Goal: Use online tool/utility: Utilize a website feature to perform a specific function

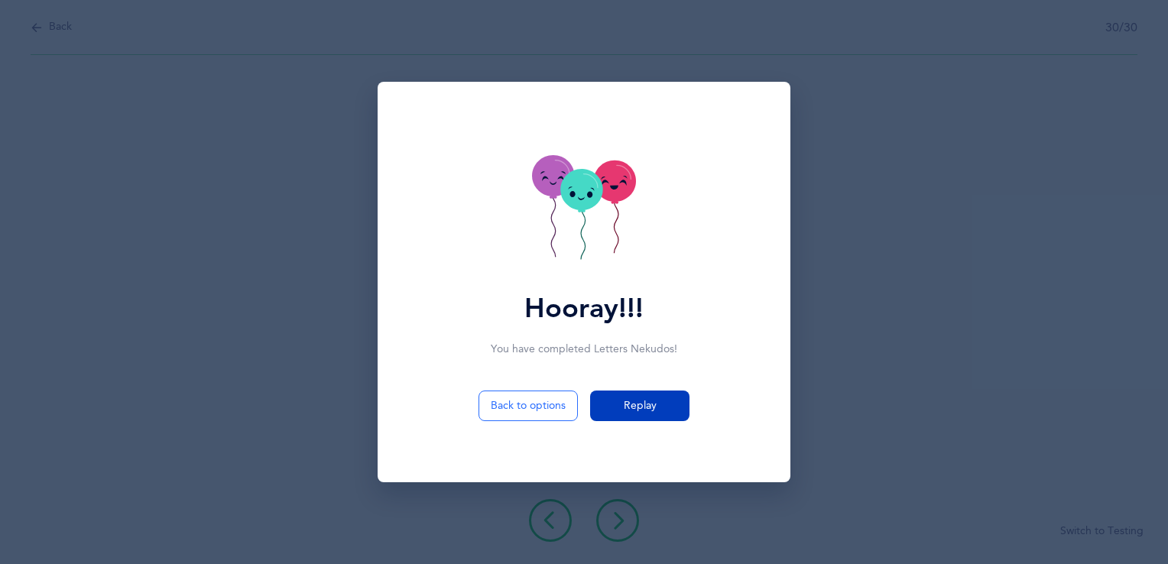
click at [633, 402] on span "Replay" at bounding box center [640, 406] width 33 height 16
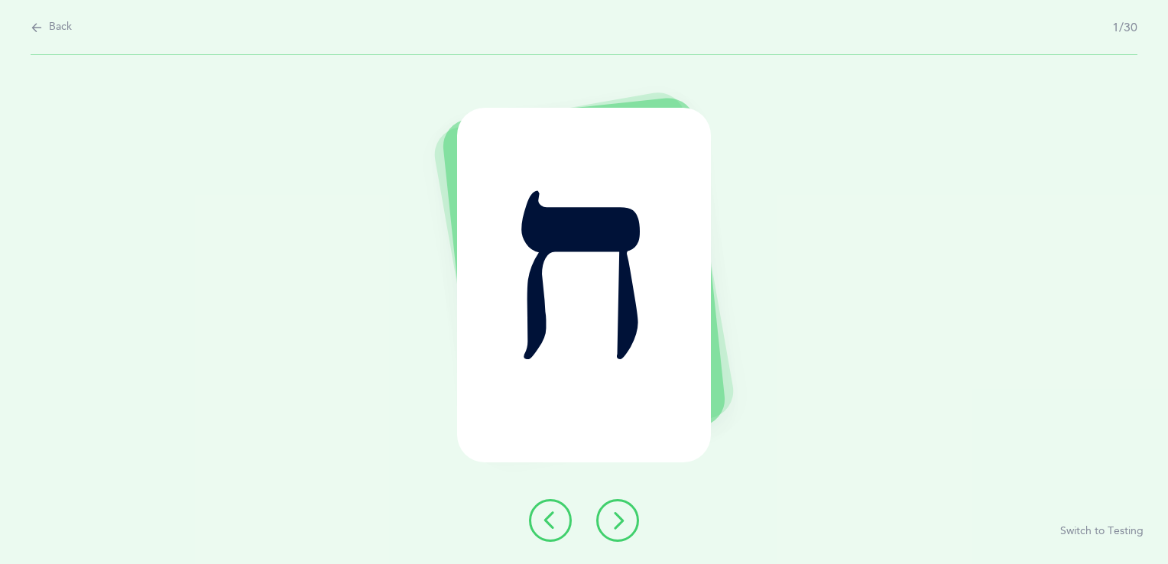
click at [31, 27] on icon at bounding box center [37, 27] width 12 height 17
select select "11"
select select "single"
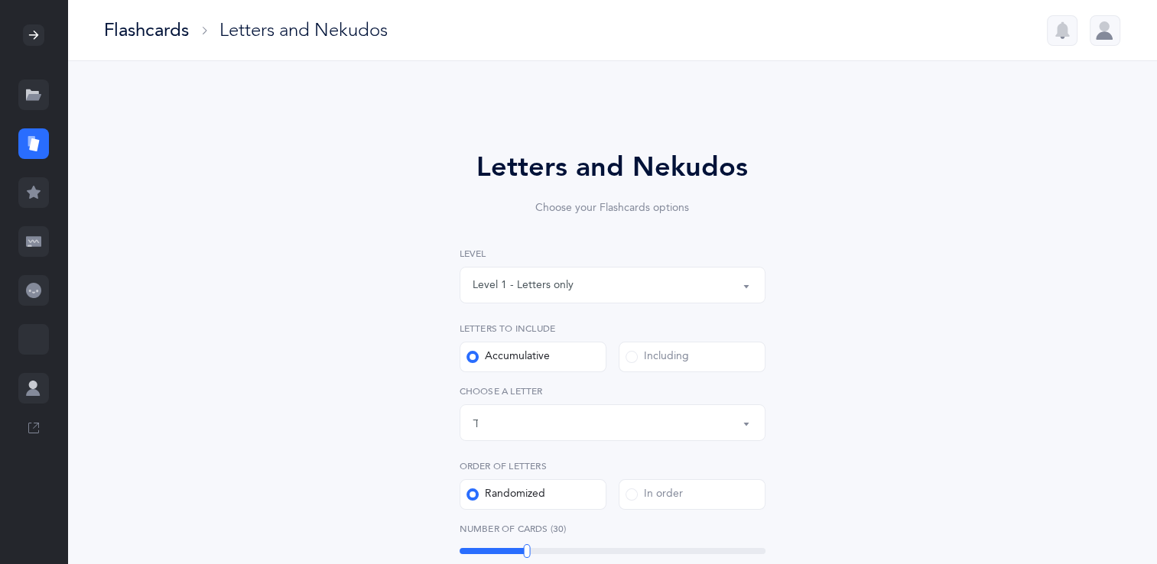
click at [507, 427] on div "Letters up until: ך" at bounding box center [613, 423] width 280 height 26
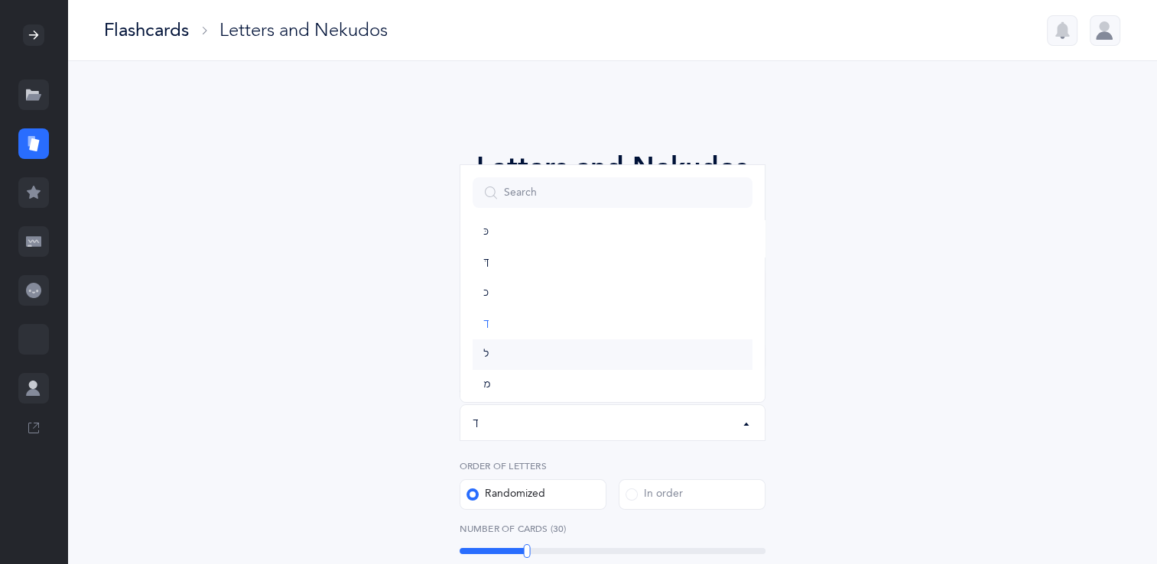
click at [537, 354] on link "ל" at bounding box center [613, 355] width 280 height 31
select select "13"
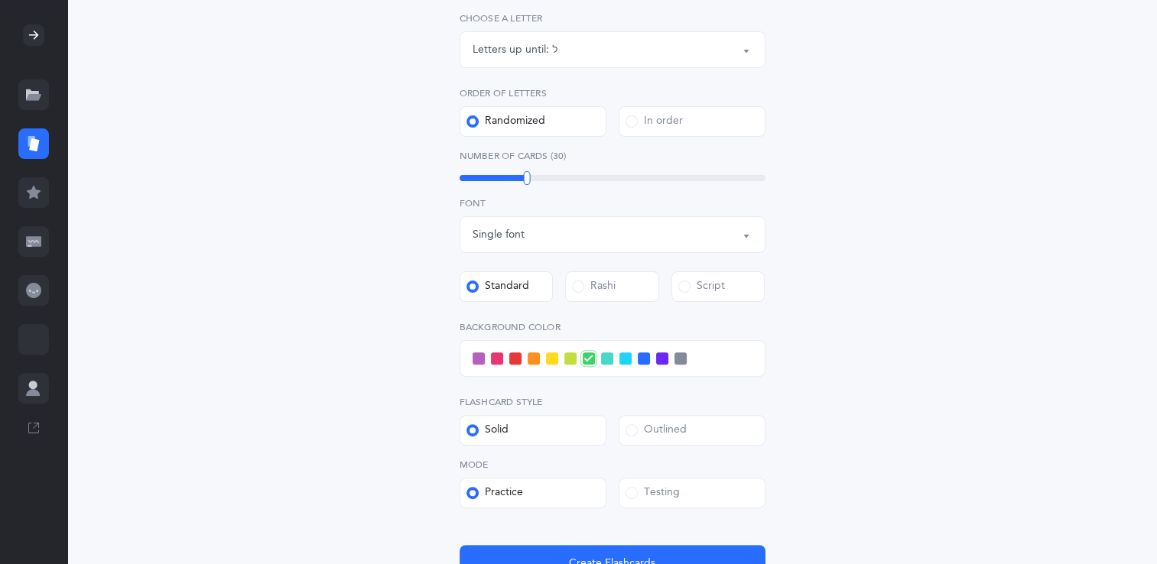
scroll to position [372, 0]
click at [483, 359] on span at bounding box center [479, 359] width 12 height 12
click at [0, 0] on input "checkbox" at bounding box center [0, 0] width 0 height 0
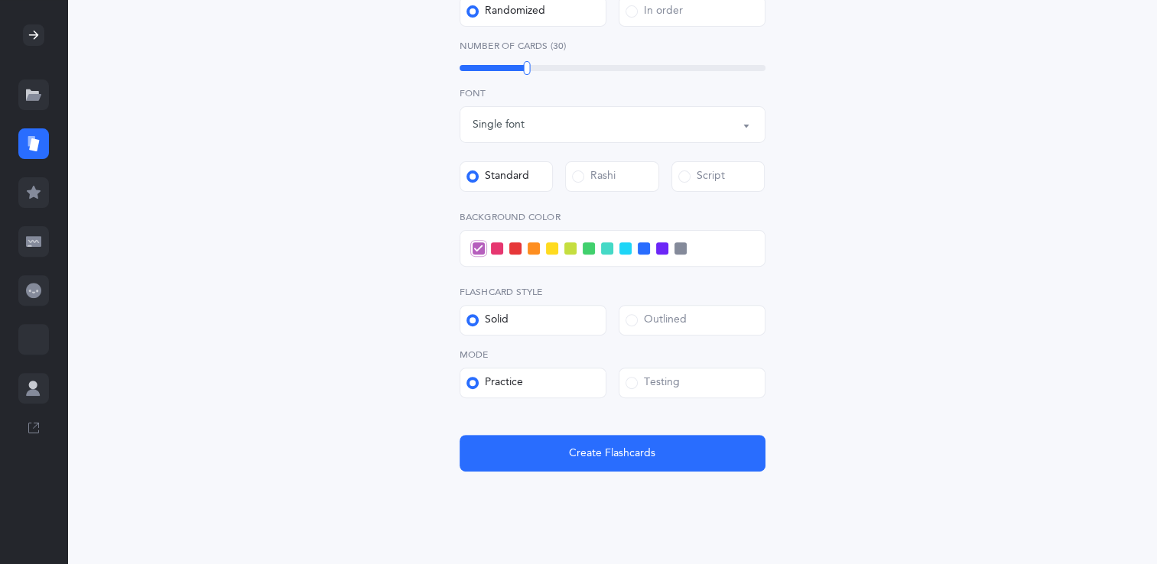
scroll to position [512, 0]
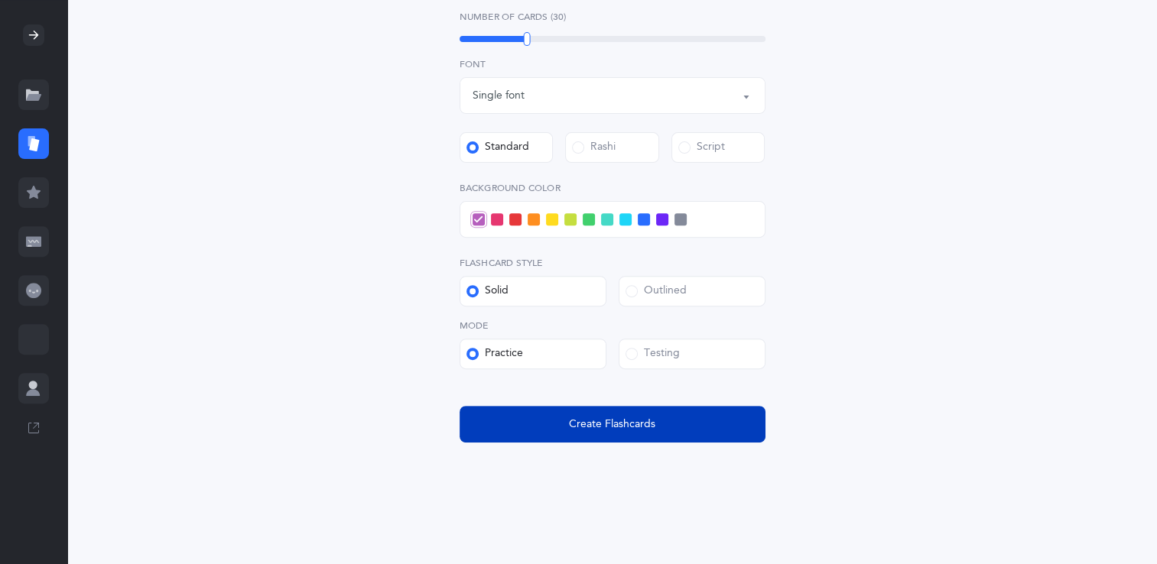
click at [716, 422] on button "Create Flashcards" at bounding box center [613, 424] width 306 height 37
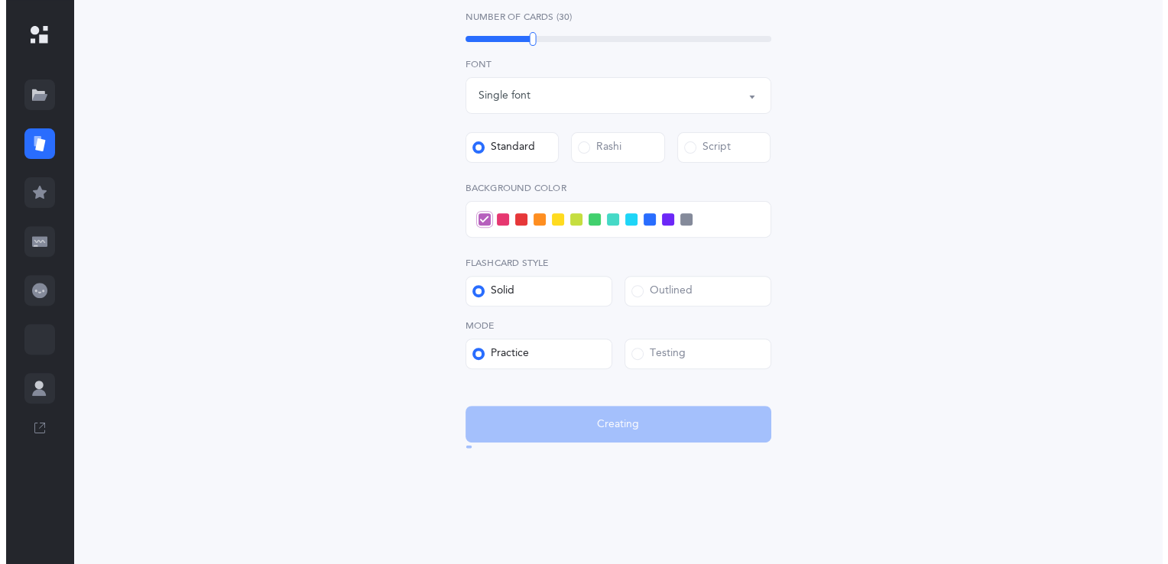
scroll to position [0, 0]
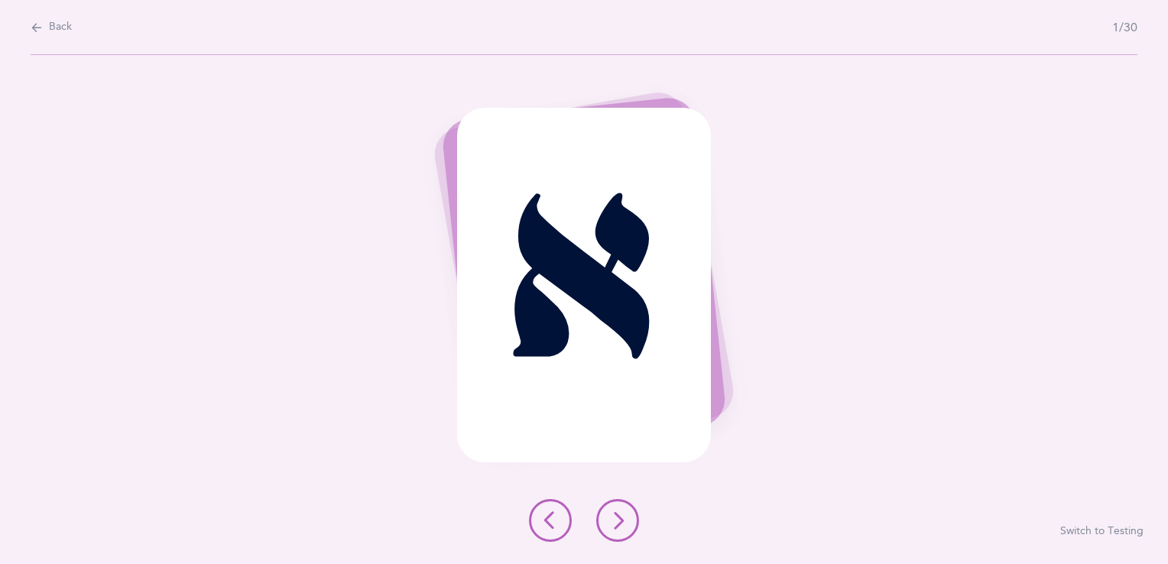
click at [623, 510] on button at bounding box center [617, 520] width 43 height 43
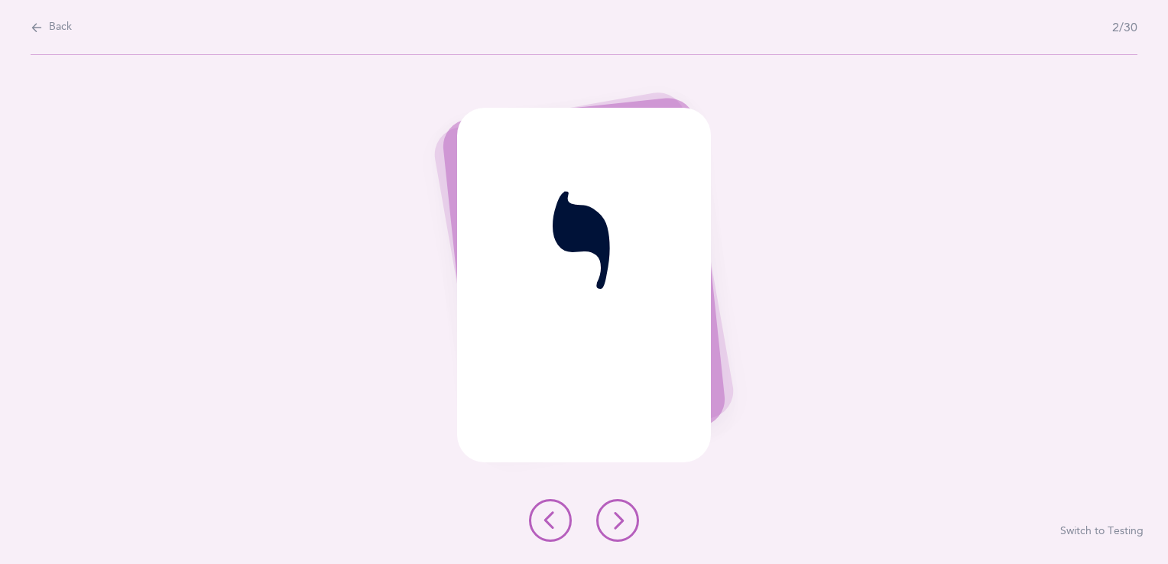
click at [620, 537] on button at bounding box center [617, 520] width 43 height 43
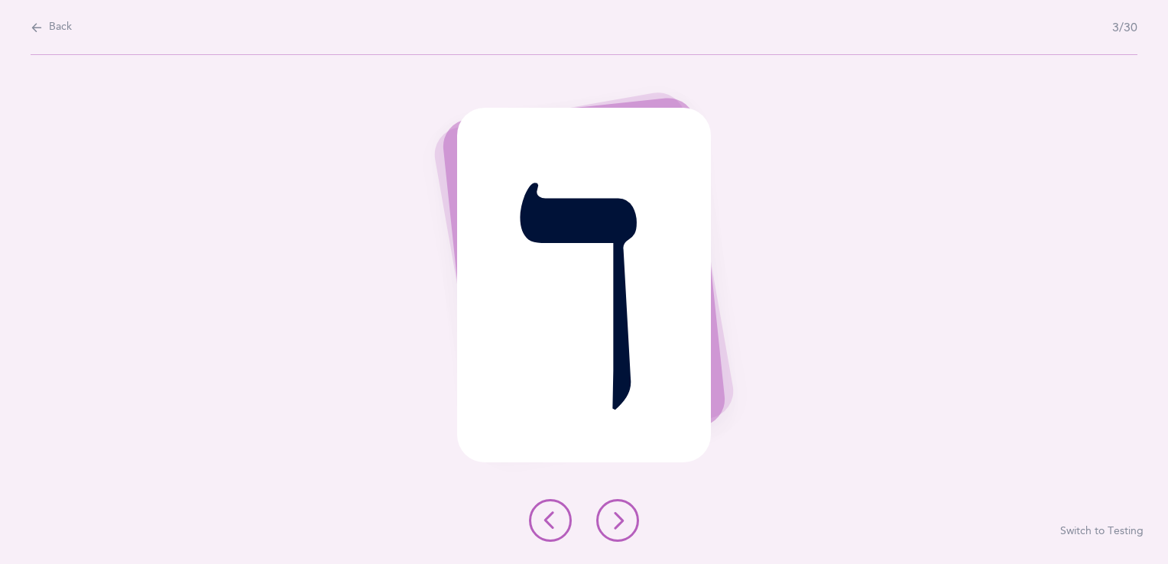
click at [620, 537] on button at bounding box center [617, 520] width 43 height 43
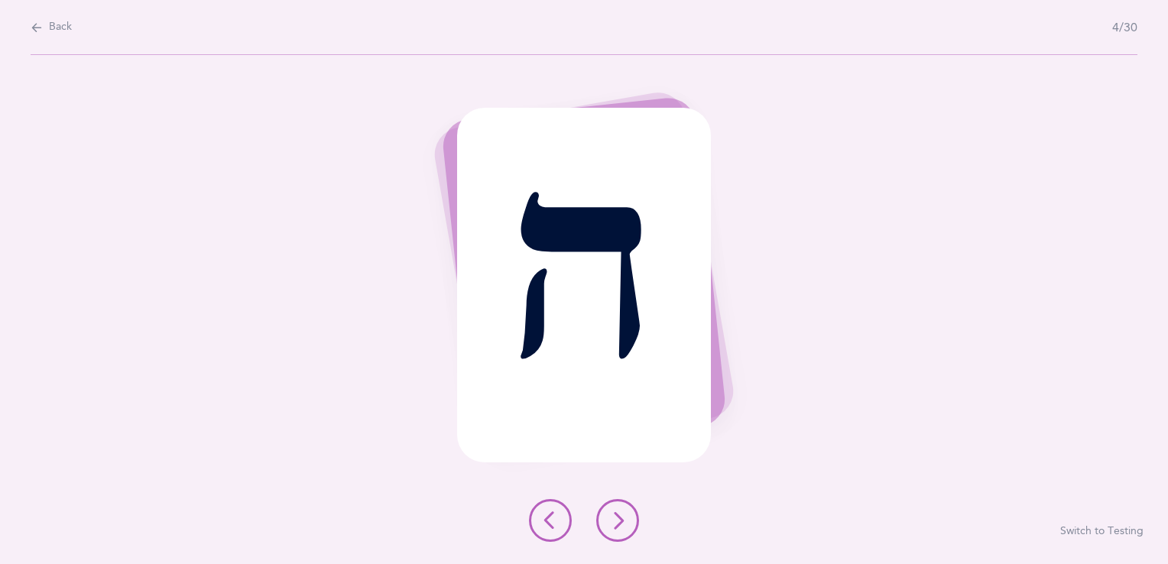
click at [620, 537] on button at bounding box center [617, 520] width 43 height 43
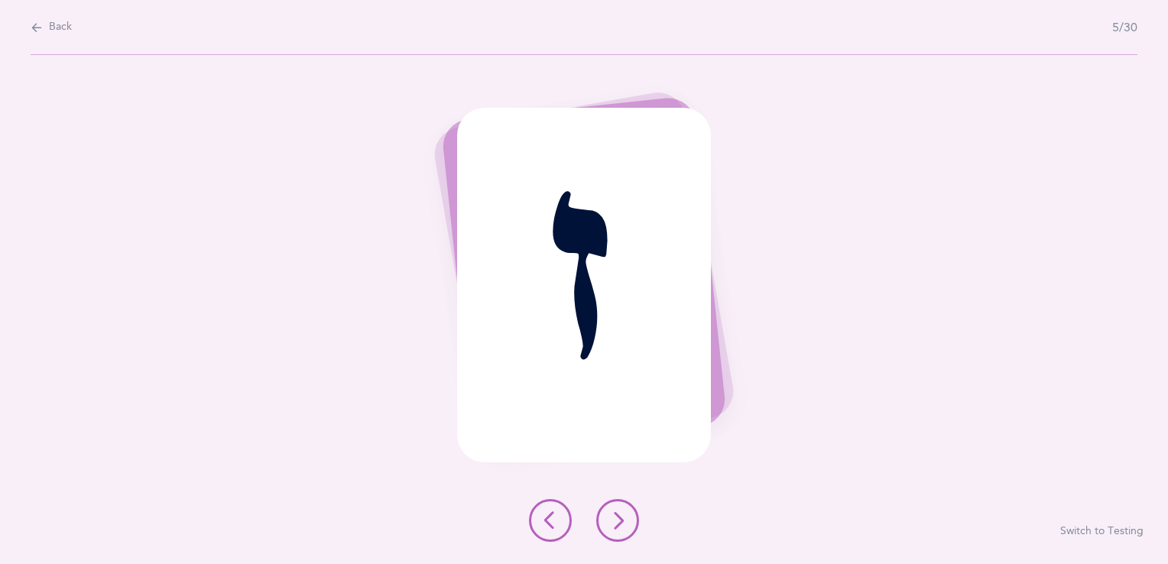
click at [620, 537] on button at bounding box center [617, 520] width 43 height 43
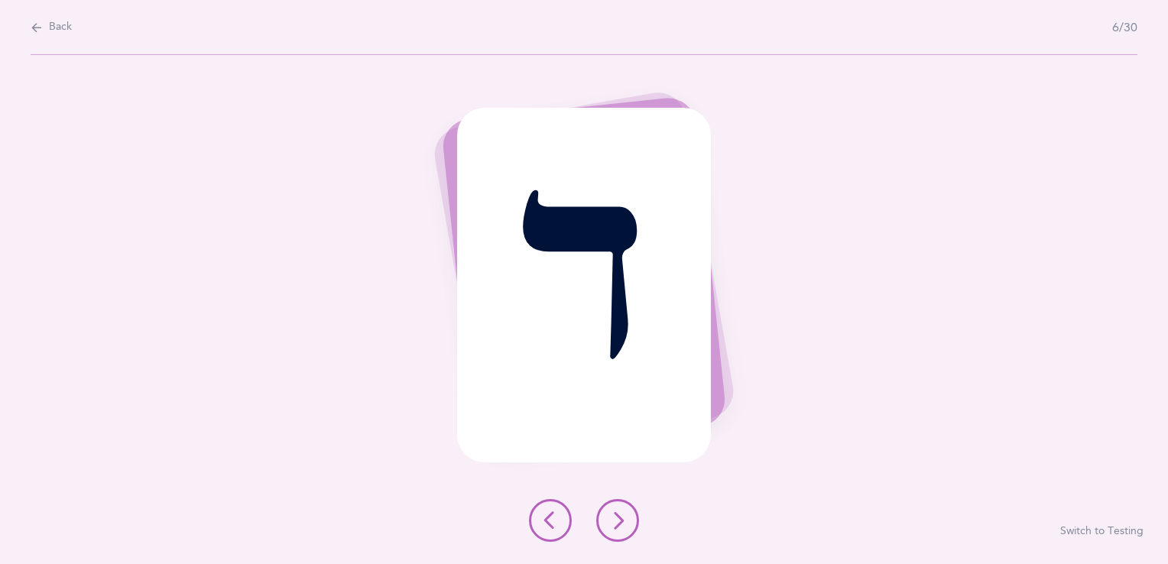
click at [620, 537] on button at bounding box center [617, 520] width 43 height 43
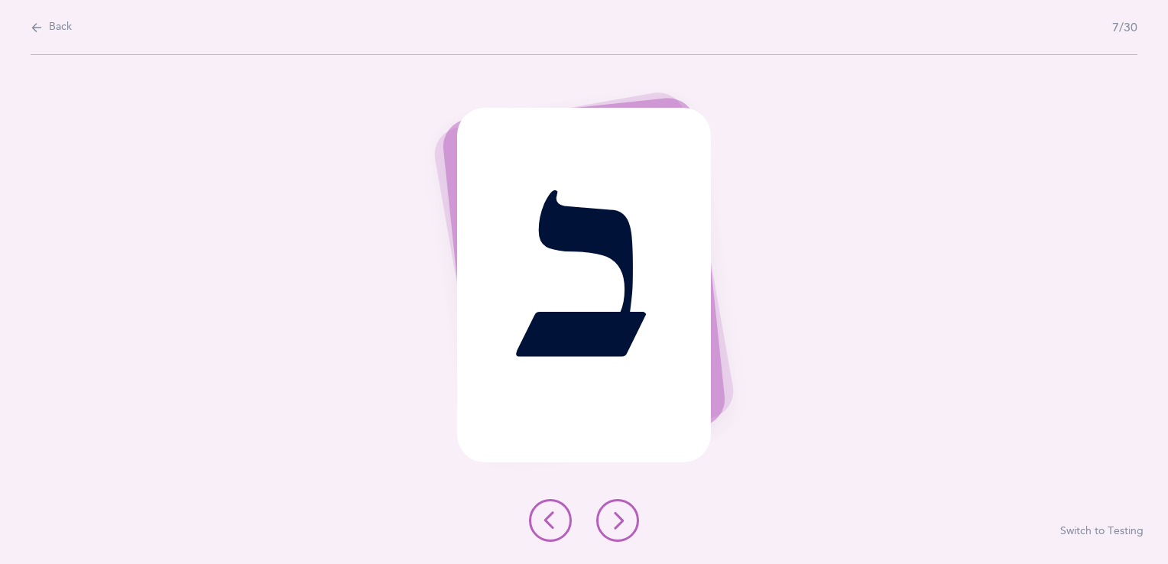
click at [620, 537] on button at bounding box center [617, 520] width 43 height 43
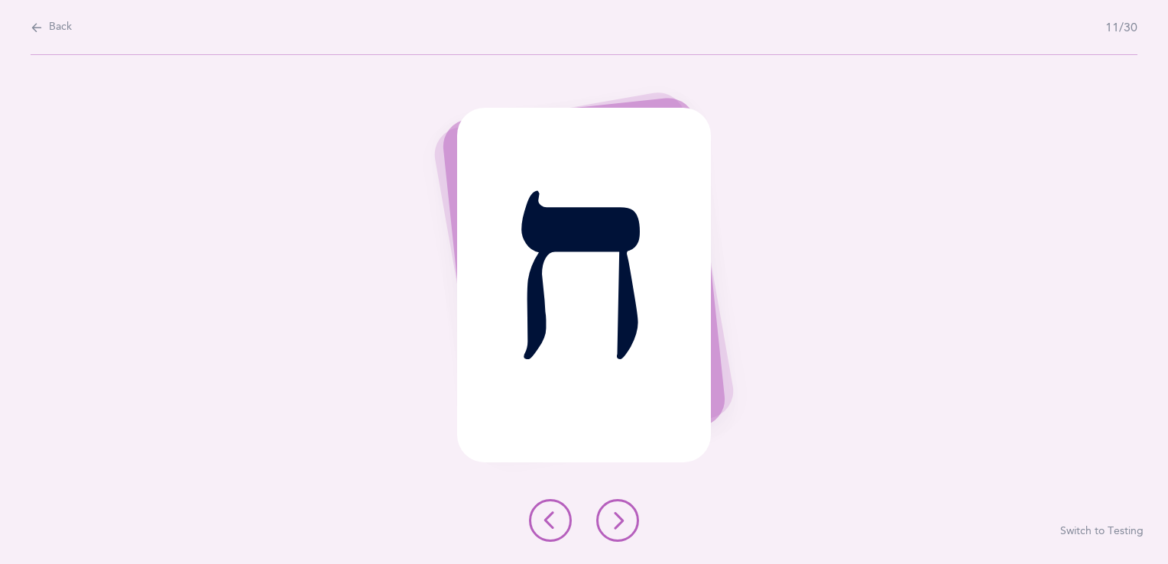
click at [620, 537] on button at bounding box center [617, 520] width 43 height 43
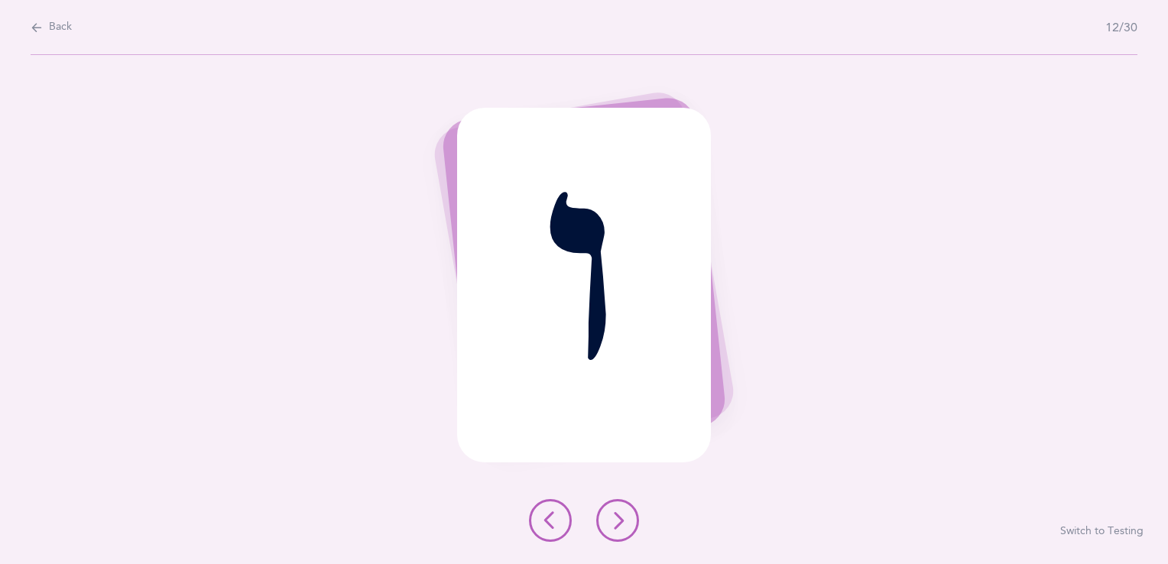
click at [620, 537] on button at bounding box center [617, 520] width 43 height 43
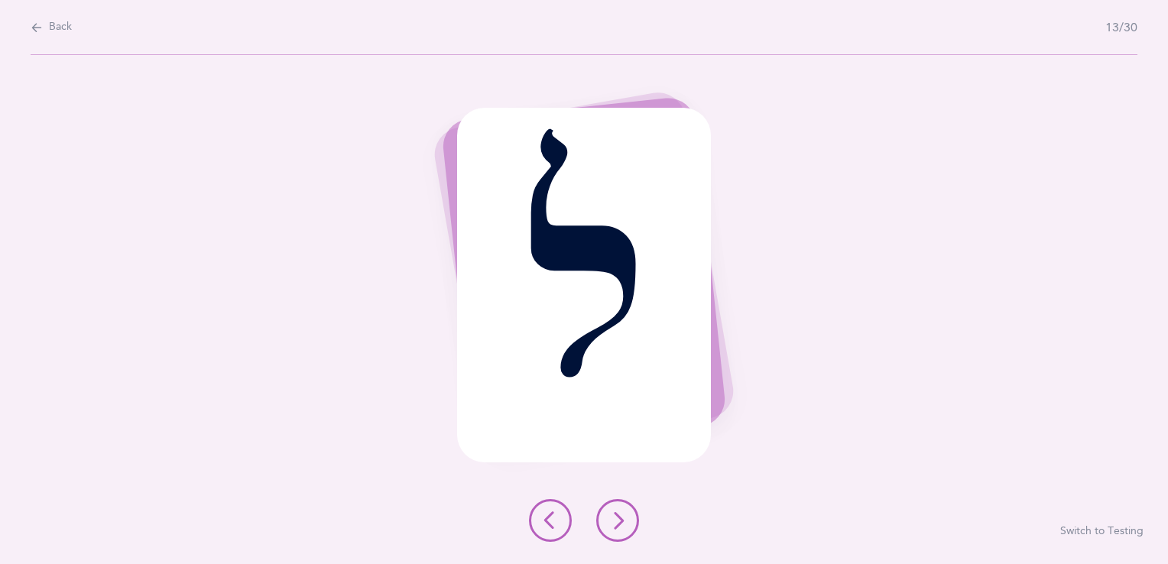
click at [620, 537] on button at bounding box center [617, 520] width 43 height 43
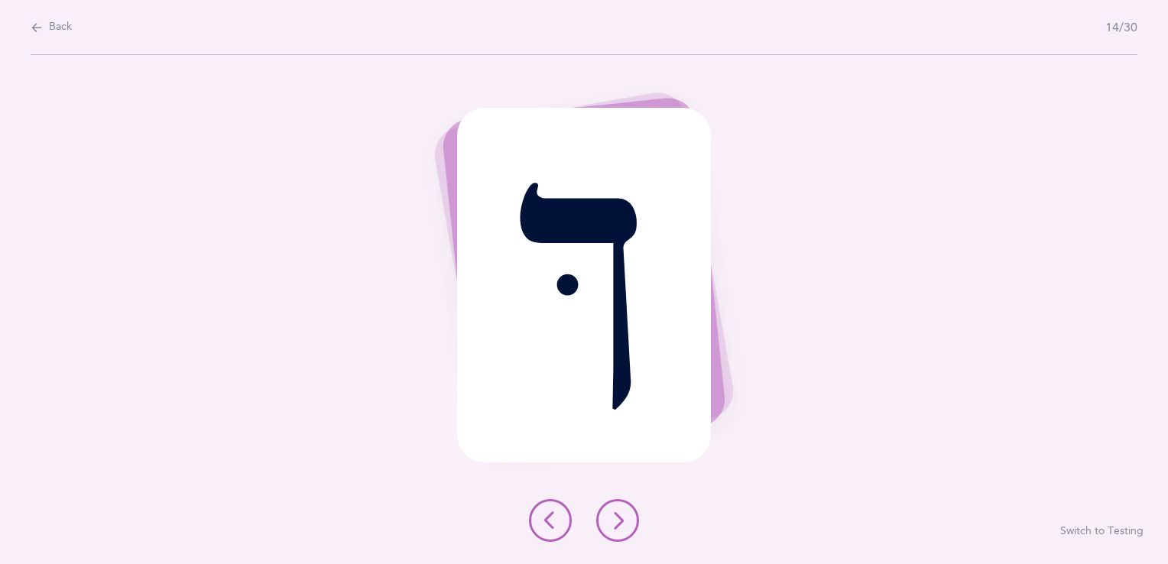
click at [620, 537] on button at bounding box center [617, 520] width 43 height 43
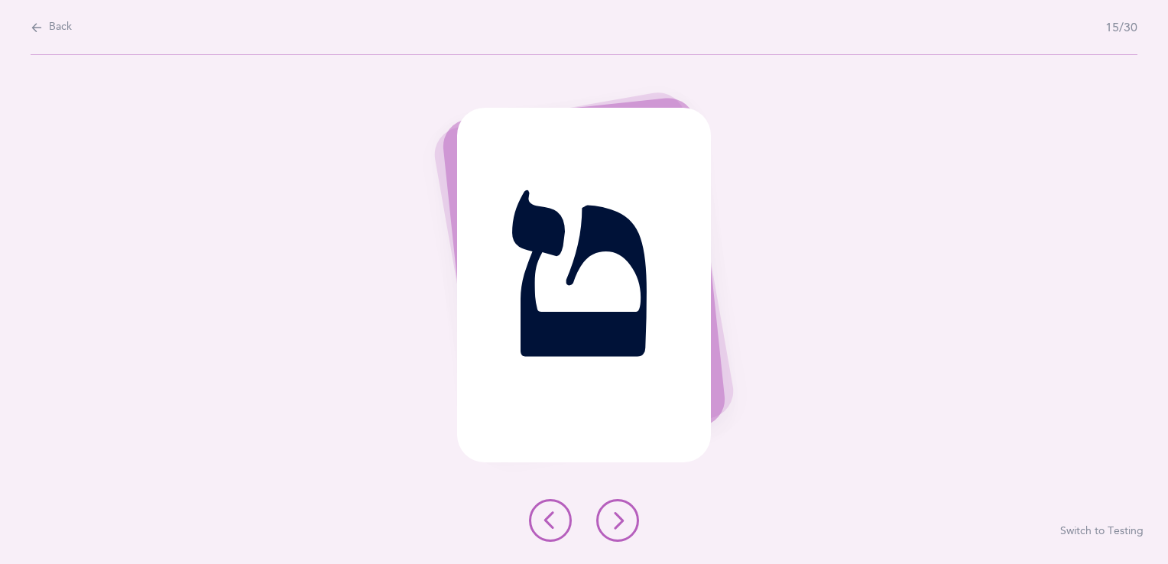
click at [620, 537] on button at bounding box center [617, 520] width 43 height 43
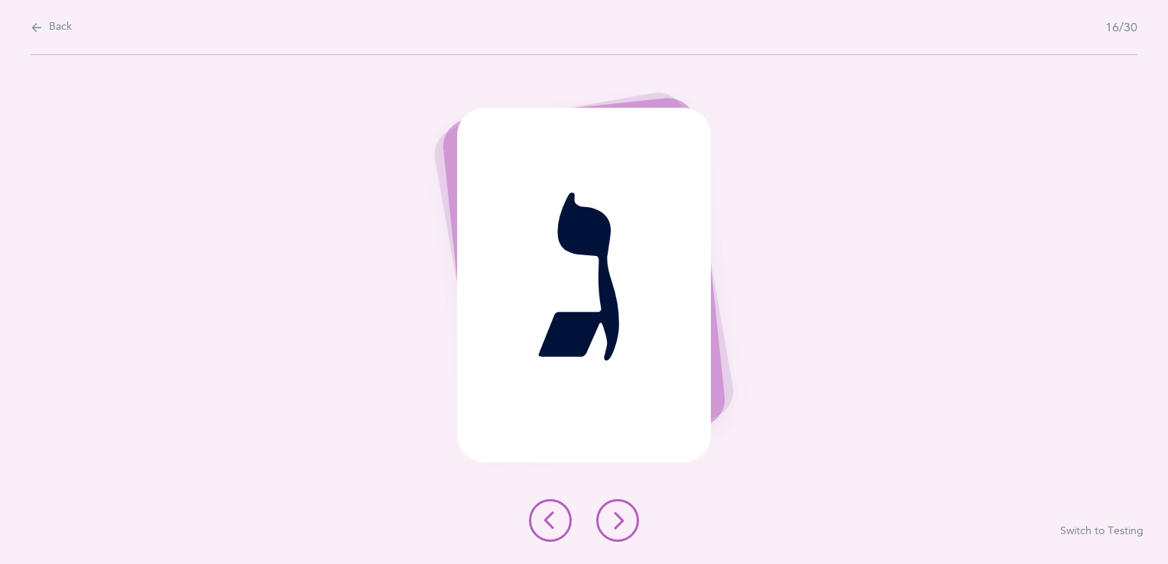
click at [620, 518] on icon at bounding box center [618, 521] width 18 height 18
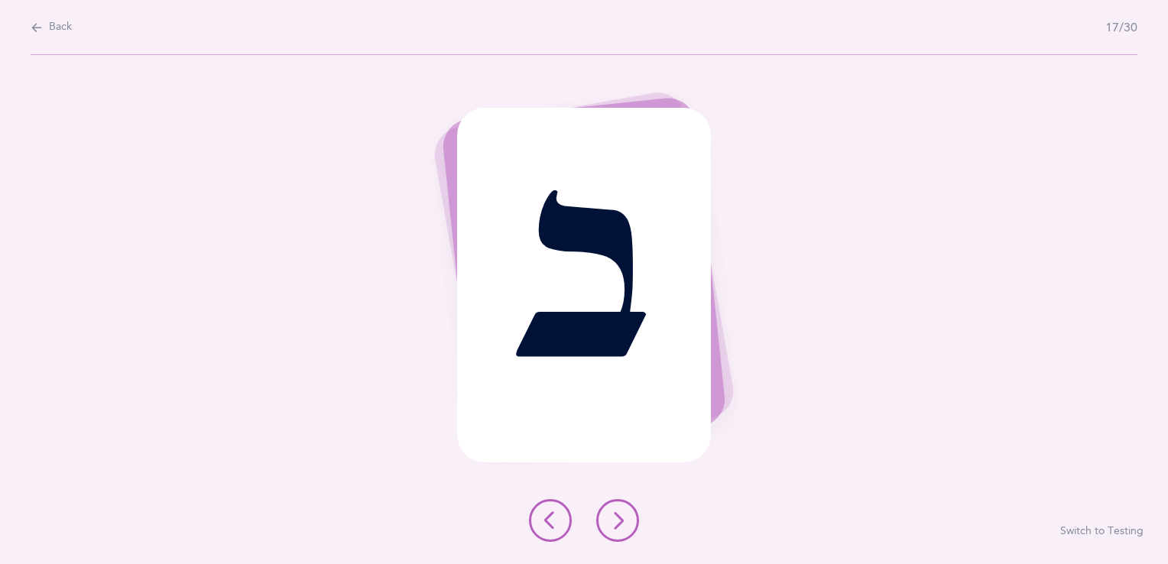
click at [620, 518] on icon at bounding box center [618, 521] width 18 height 18
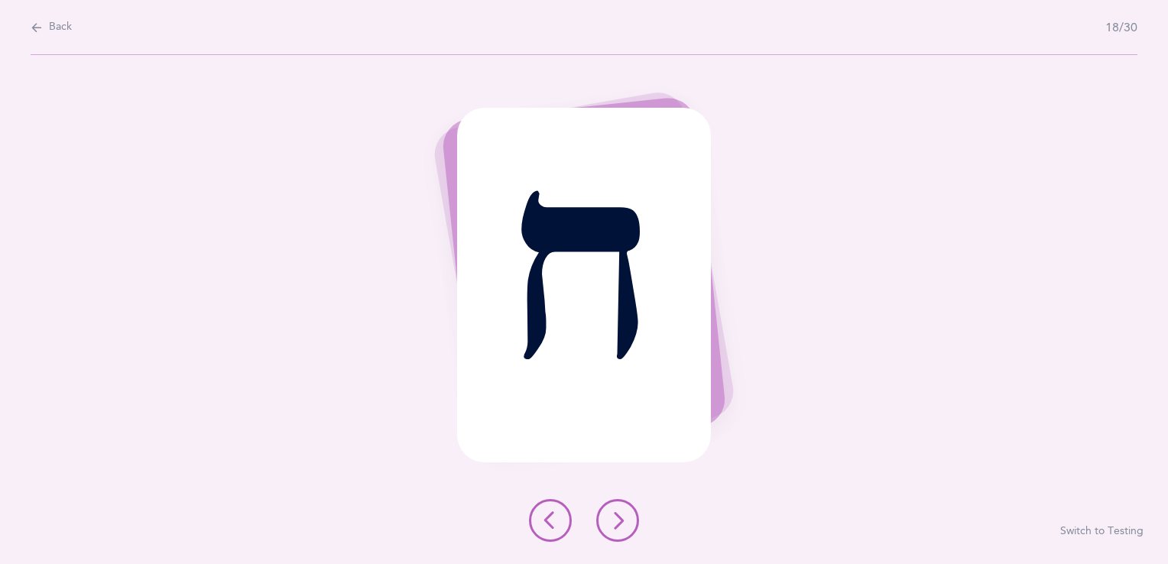
click at [620, 518] on icon at bounding box center [618, 521] width 18 height 18
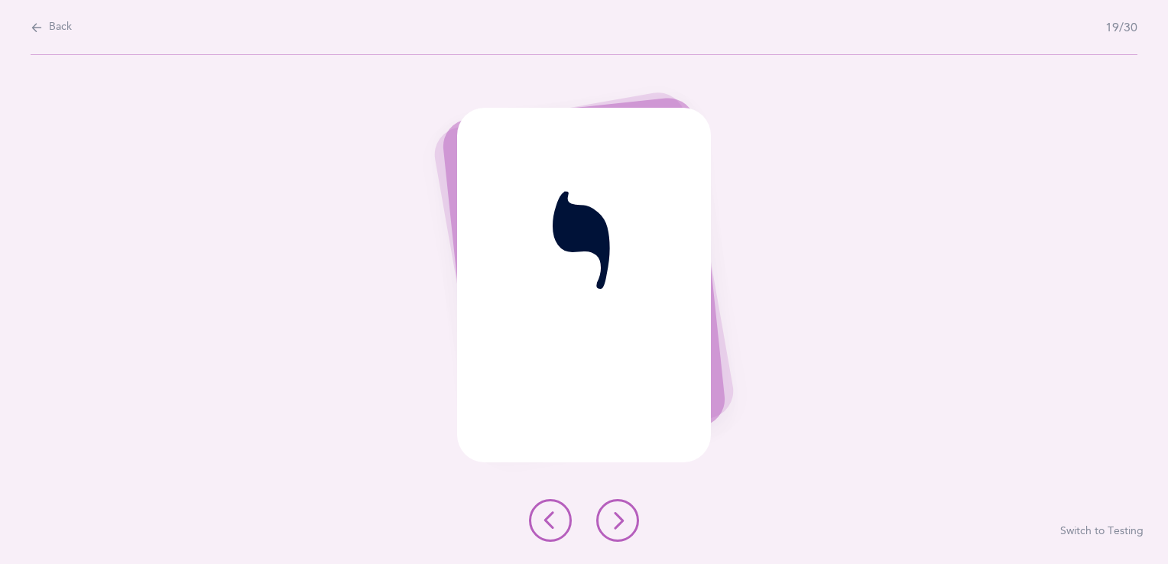
click at [620, 518] on icon at bounding box center [618, 521] width 18 height 18
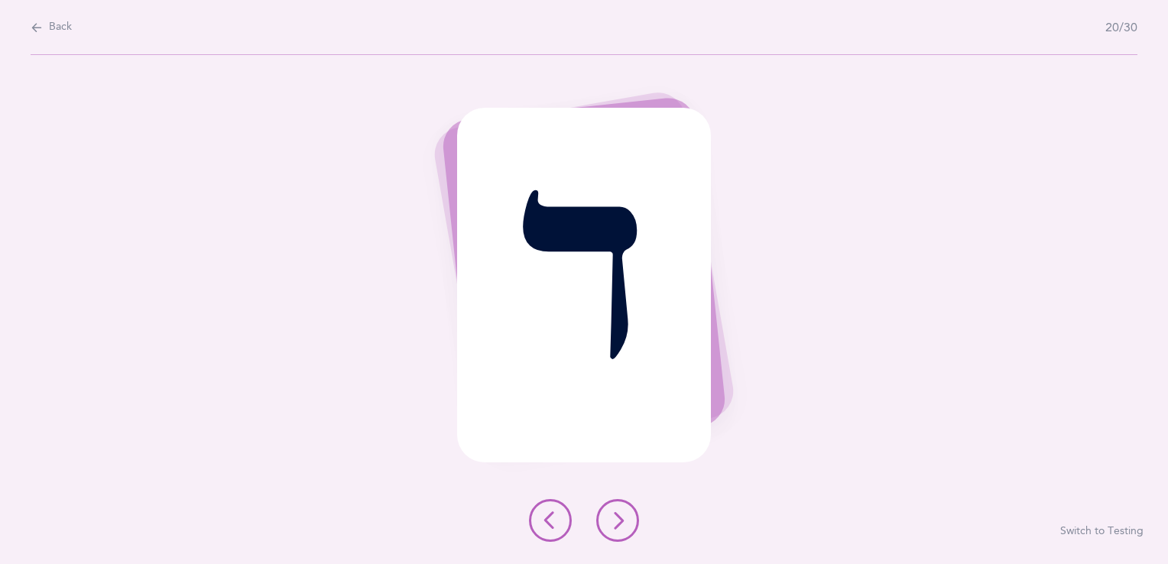
click at [620, 518] on icon at bounding box center [618, 521] width 18 height 18
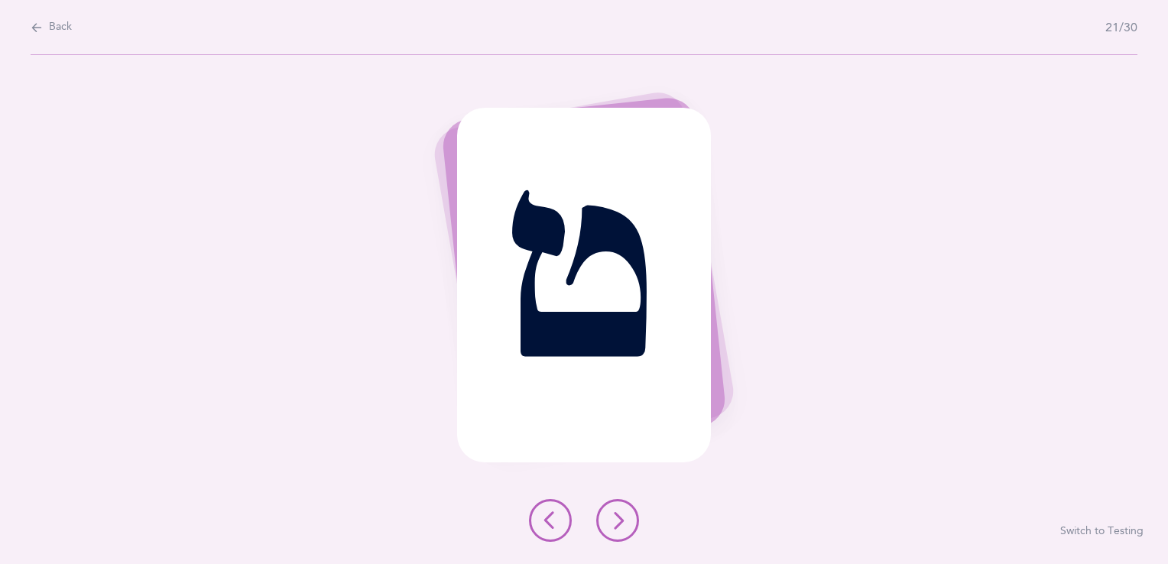
click at [620, 518] on icon at bounding box center [618, 521] width 18 height 18
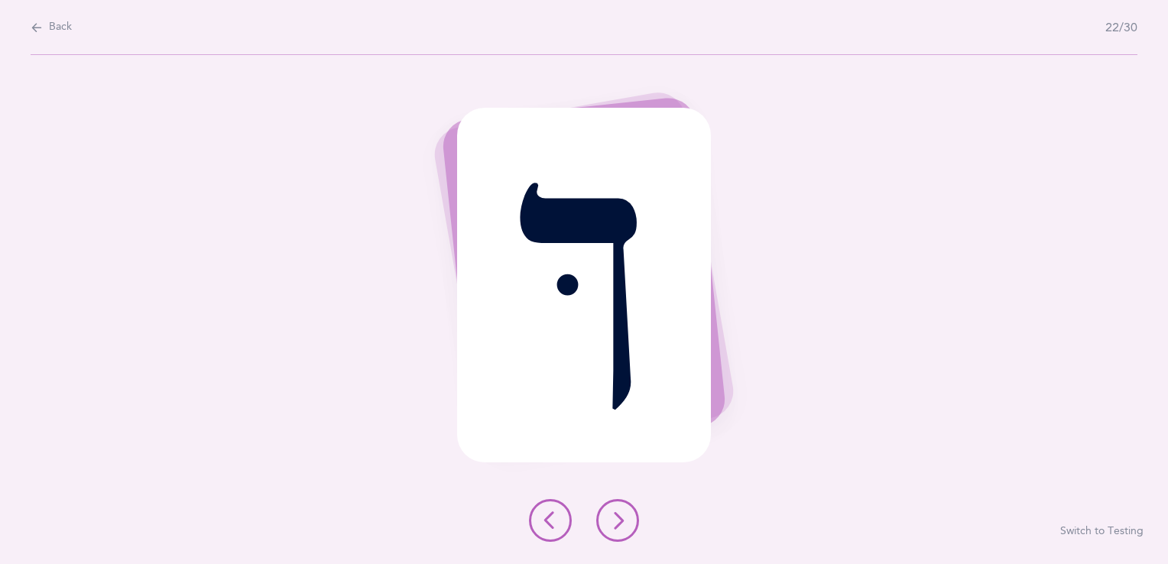
click at [620, 518] on icon at bounding box center [618, 521] width 18 height 18
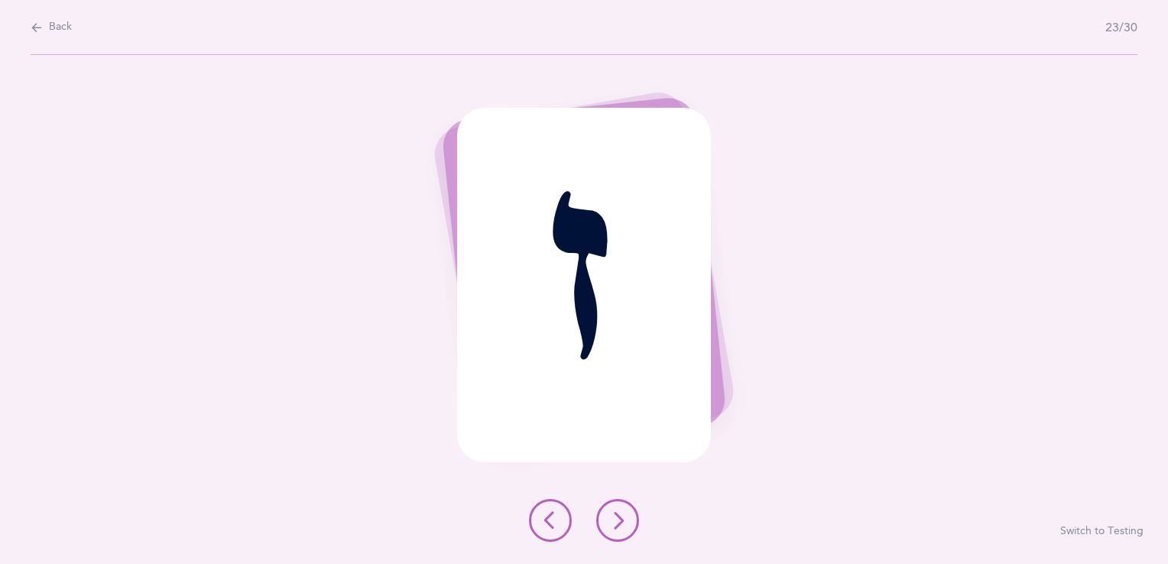
click at [620, 518] on icon at bounding box center [618, 521] width 18 height 18
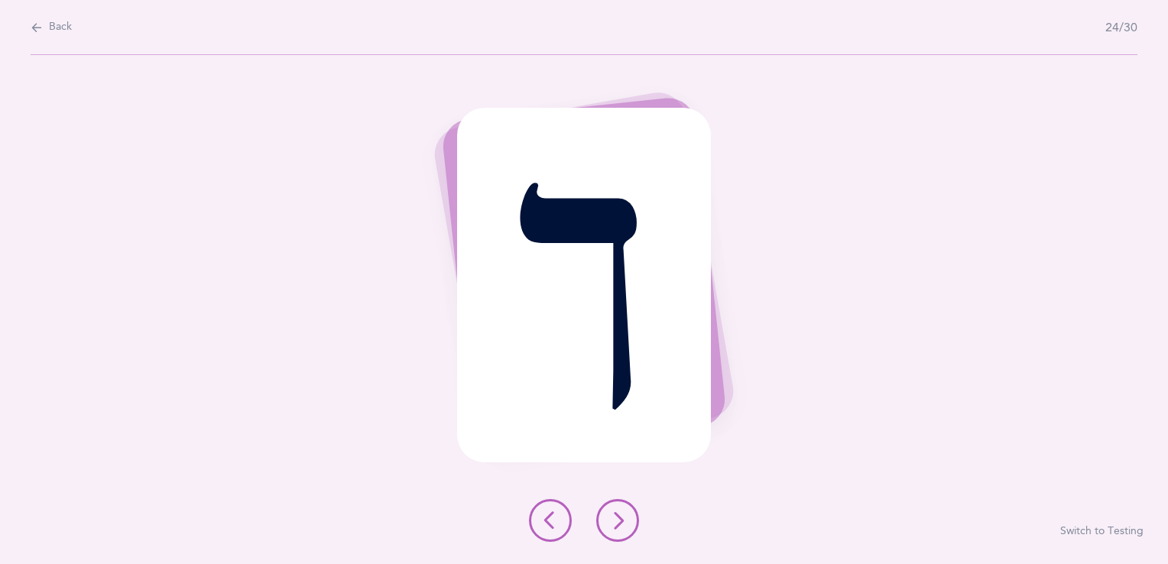
click at [616, 517] on icon at bounding box center [618, 521] width 18 height 18
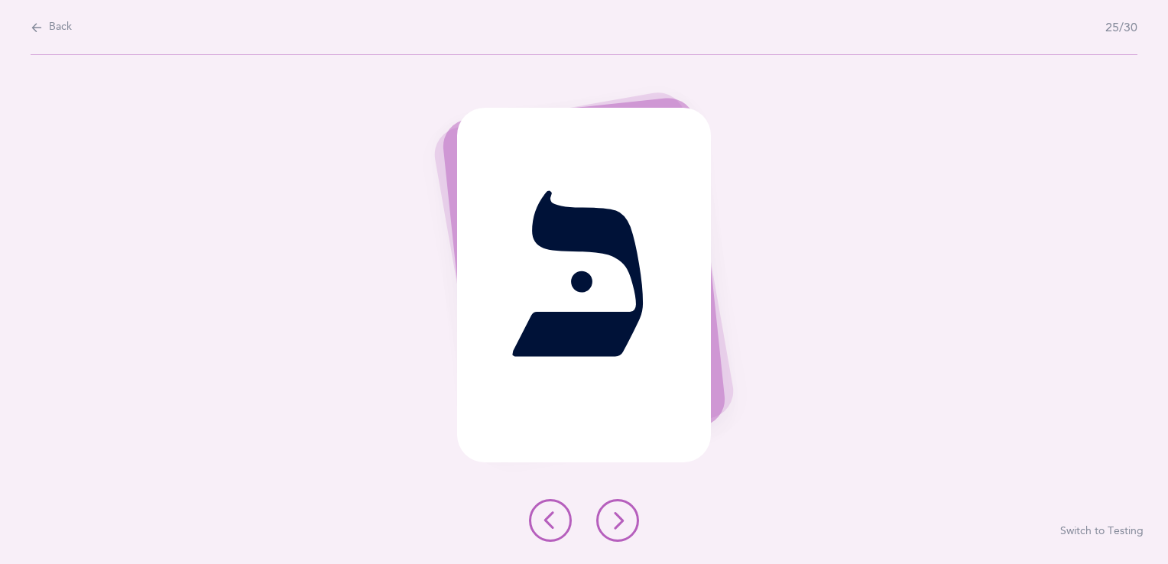
click at [616, 517] on icon at bounding box center [618, 521] width 18 height 18
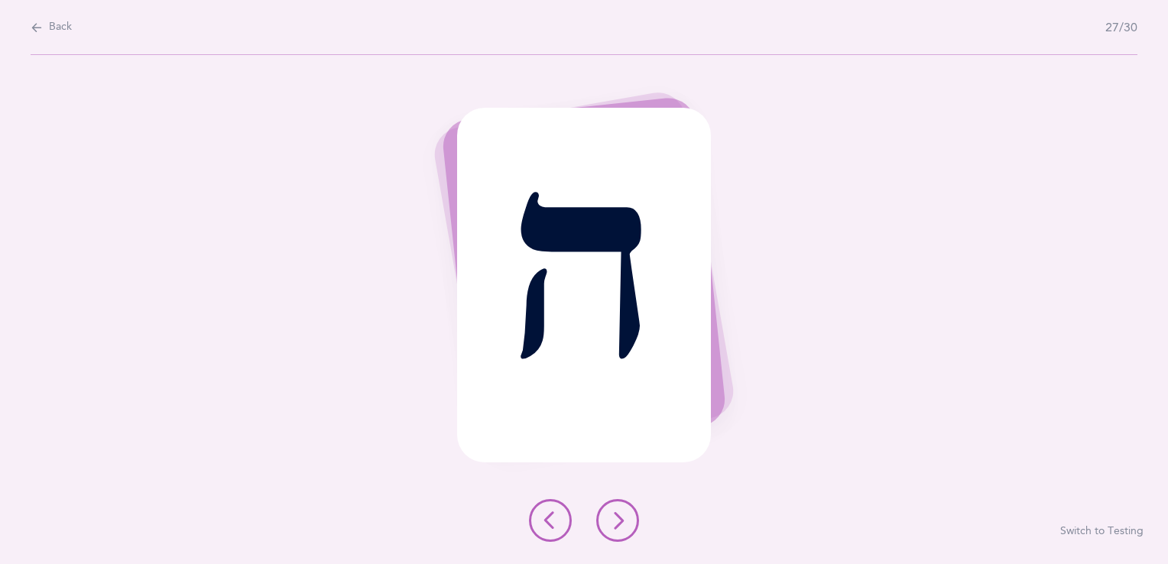
click at [616, 517] on icon at bounding box center [618, 521] width 18 height 18
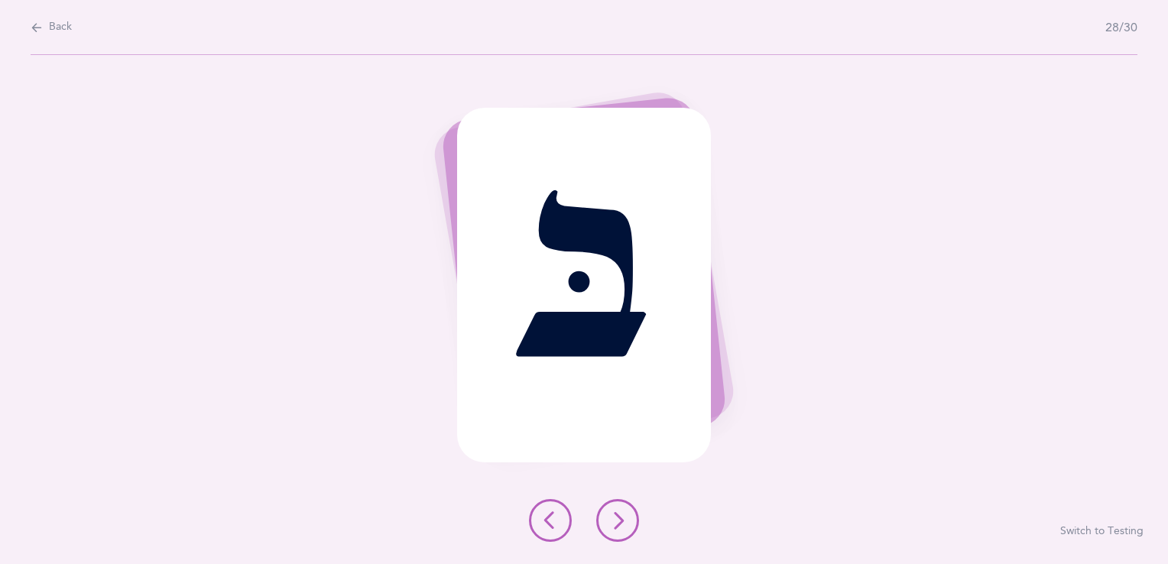
click at [623, 525] on icon at bounding box center [618, 521] width 18 height 18
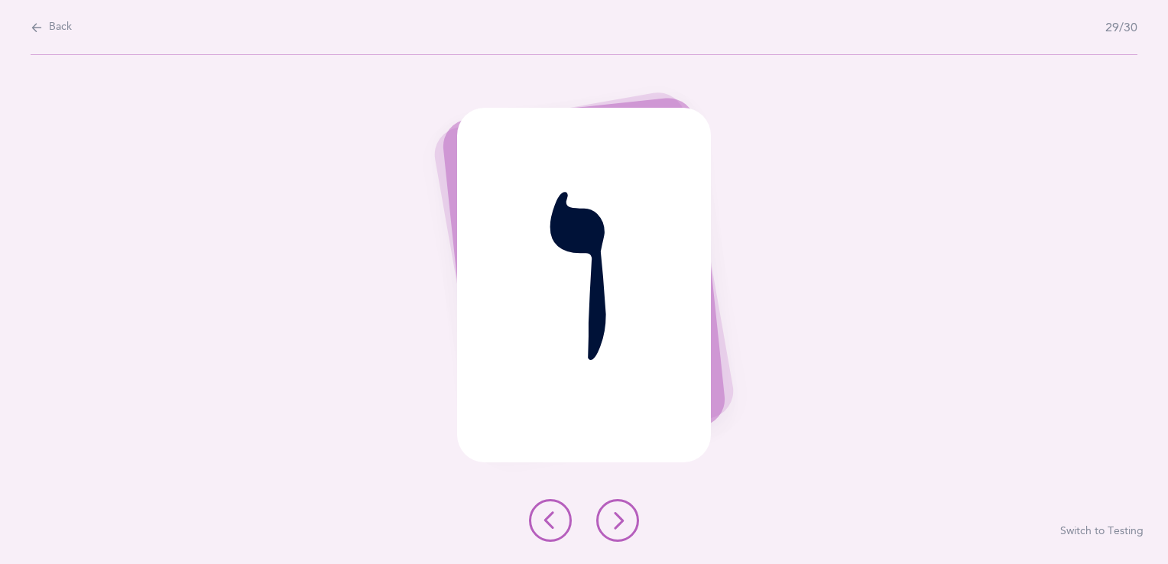
click at [623, 525] on icon at bounding box center [618, 521] width 18 height 18
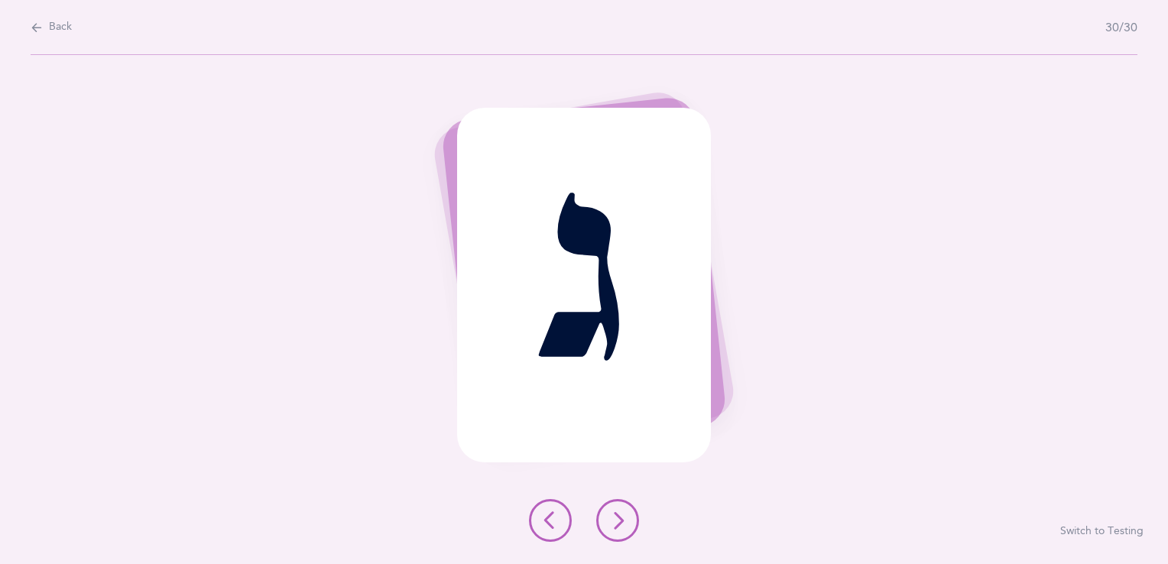
click at [623, 525] on icon at bounding box center [618, 521] width 18 height 18
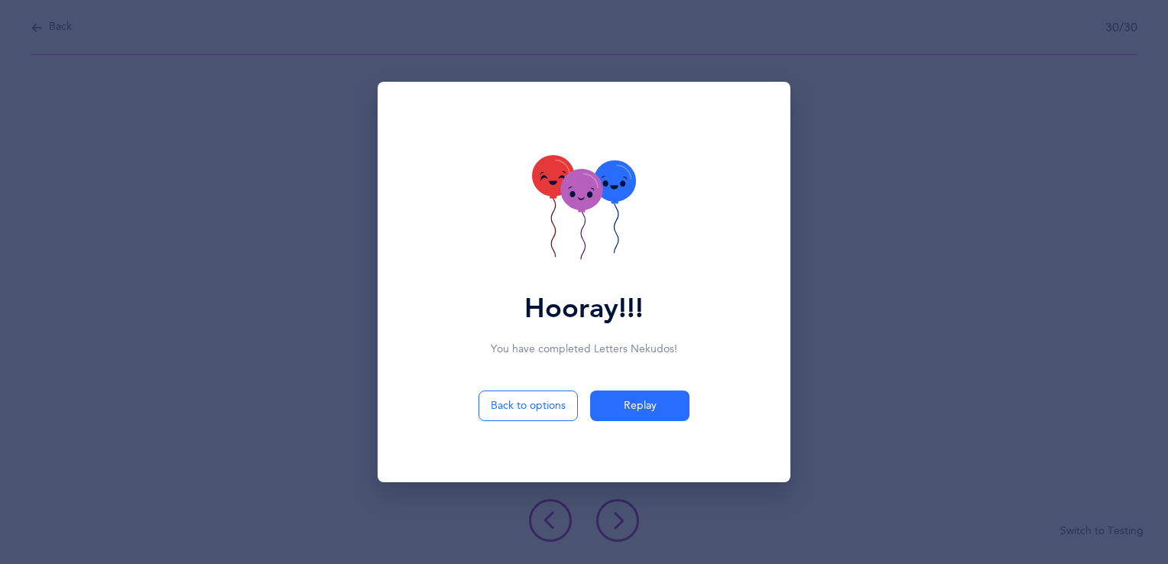
click at [634, 200] on icon at bounding box center [584, 209] width 104 height 109
